Goal: Navigation & Orientation: Find specific page/section

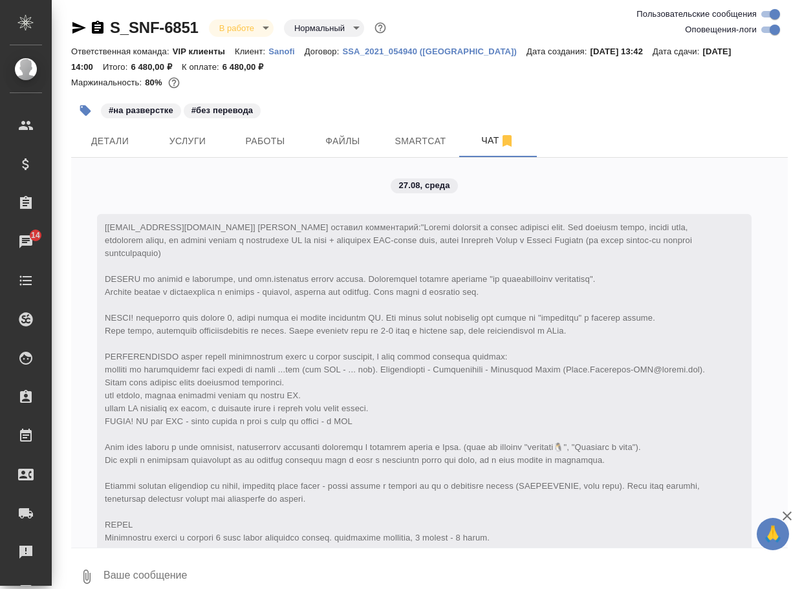
scroll to position [4077, 0]
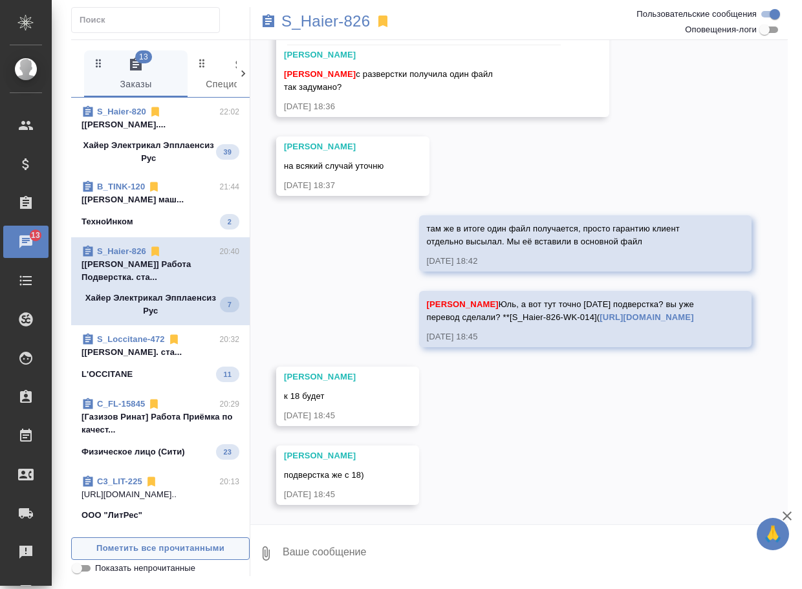
scroll to position [1684, 0]
click at [224, 542] on span "Пометить все прочитанными" at bounding box center [160, 548] width 164 height 15
